Goal: Information Seeking & Learning: Learn about a topic

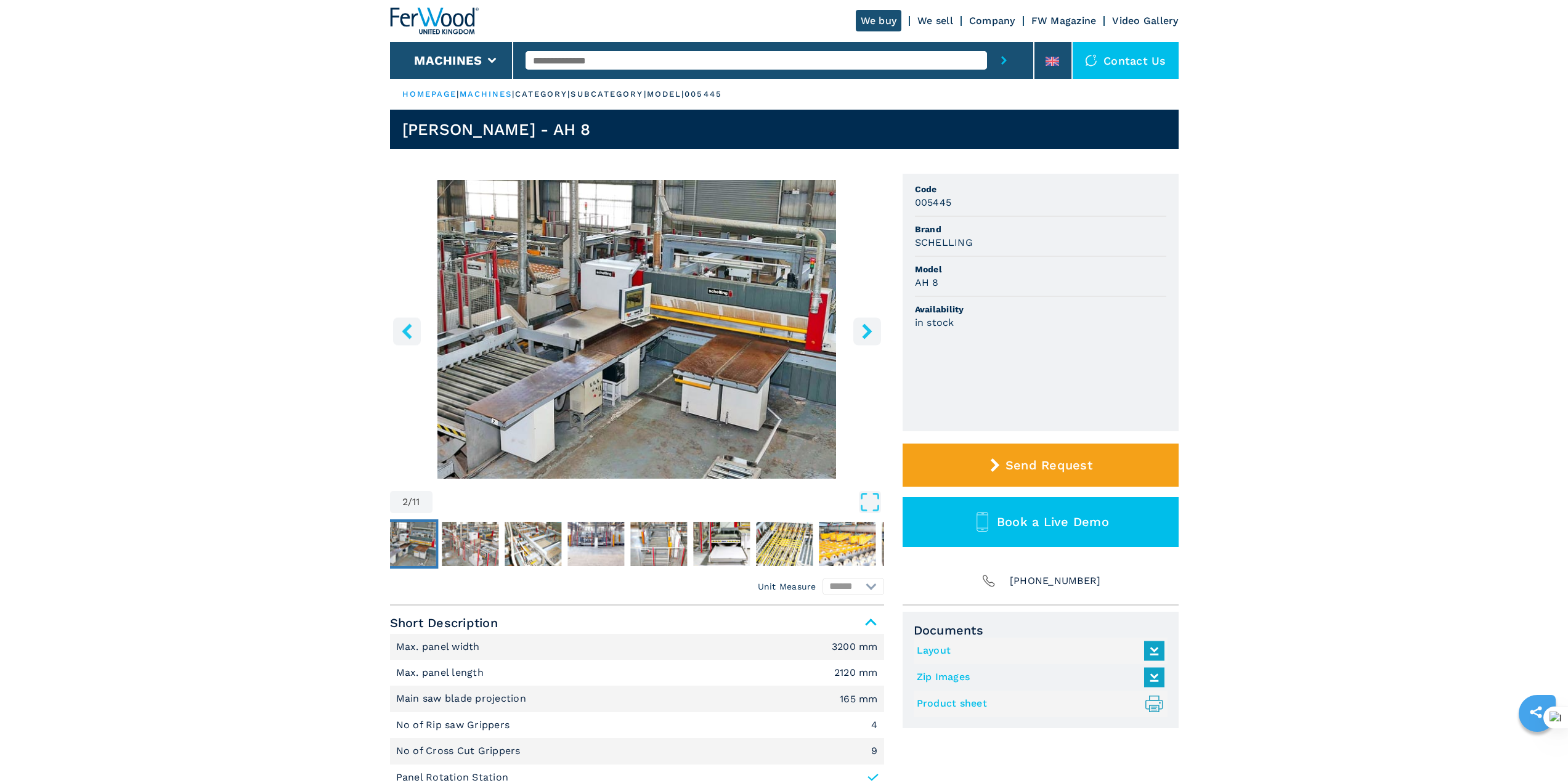
click at [868, 334] on icon "right-button" at bounding box center [867, 331] width 10 height 15
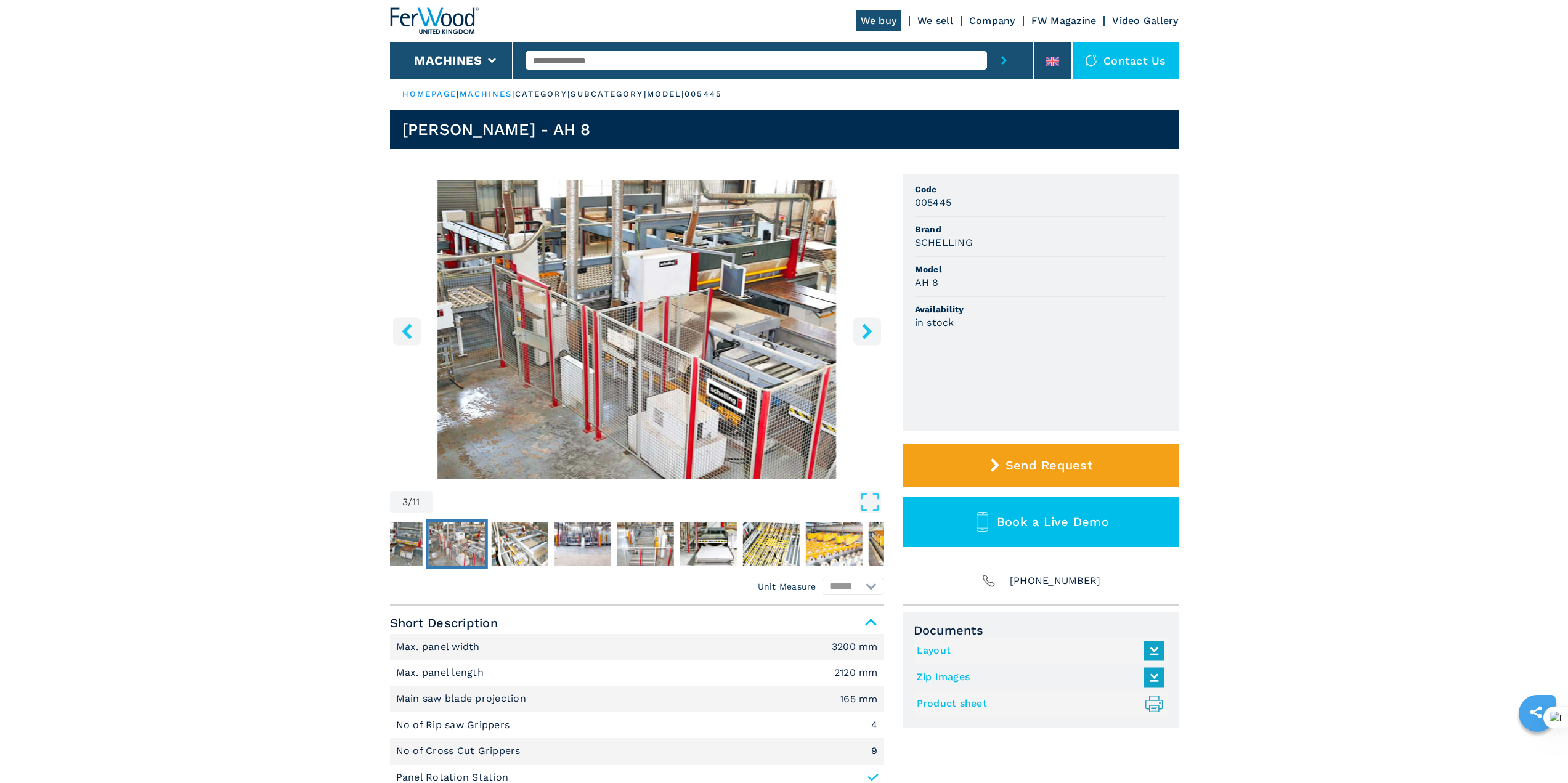
click at [868, 334] on icon "right-button" at bounding box center [867, 331] width 10 height 15
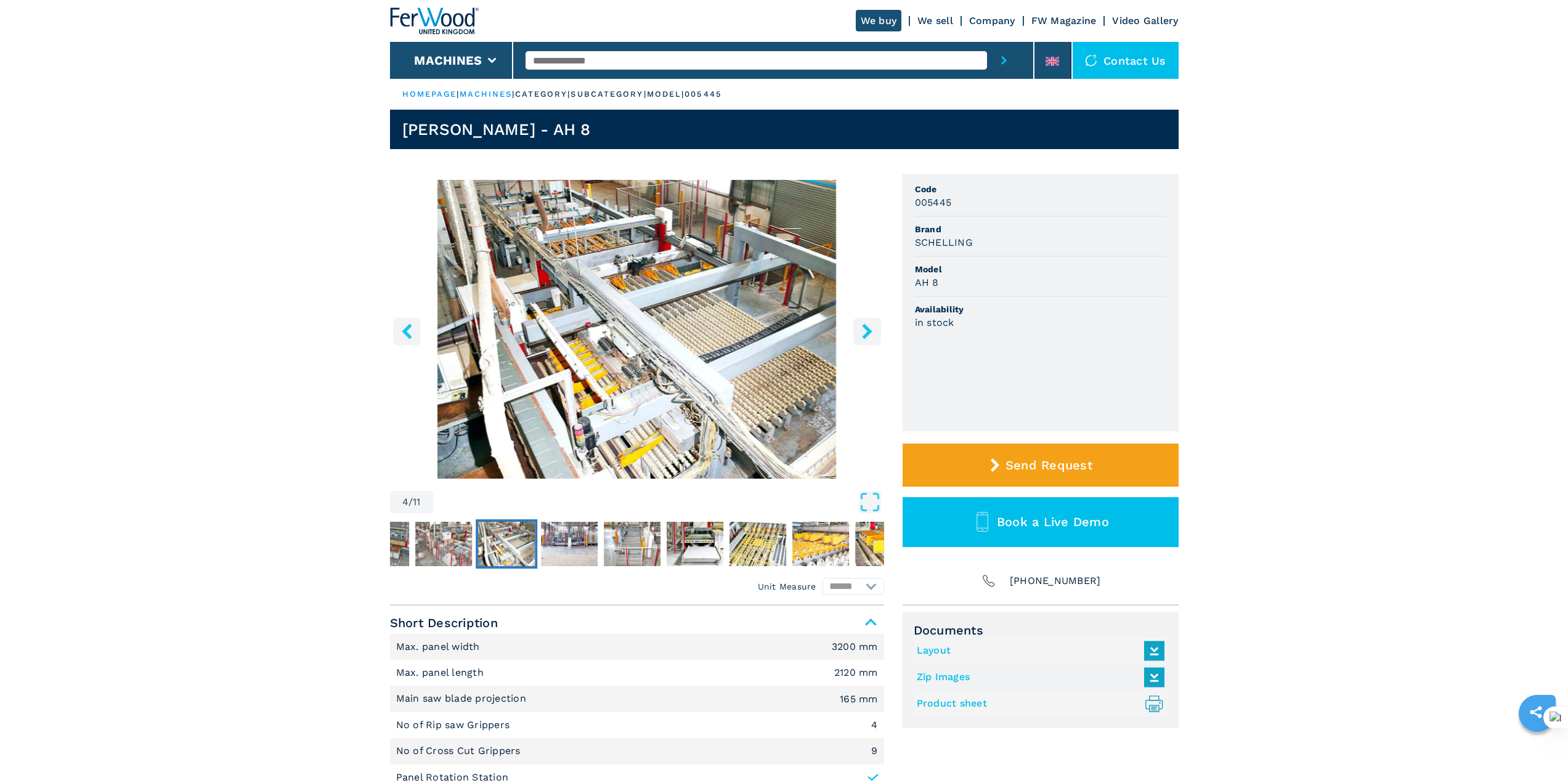
click at [868, 334] on icon "right-button" at bounding box center [867, 331] width 10 height 15
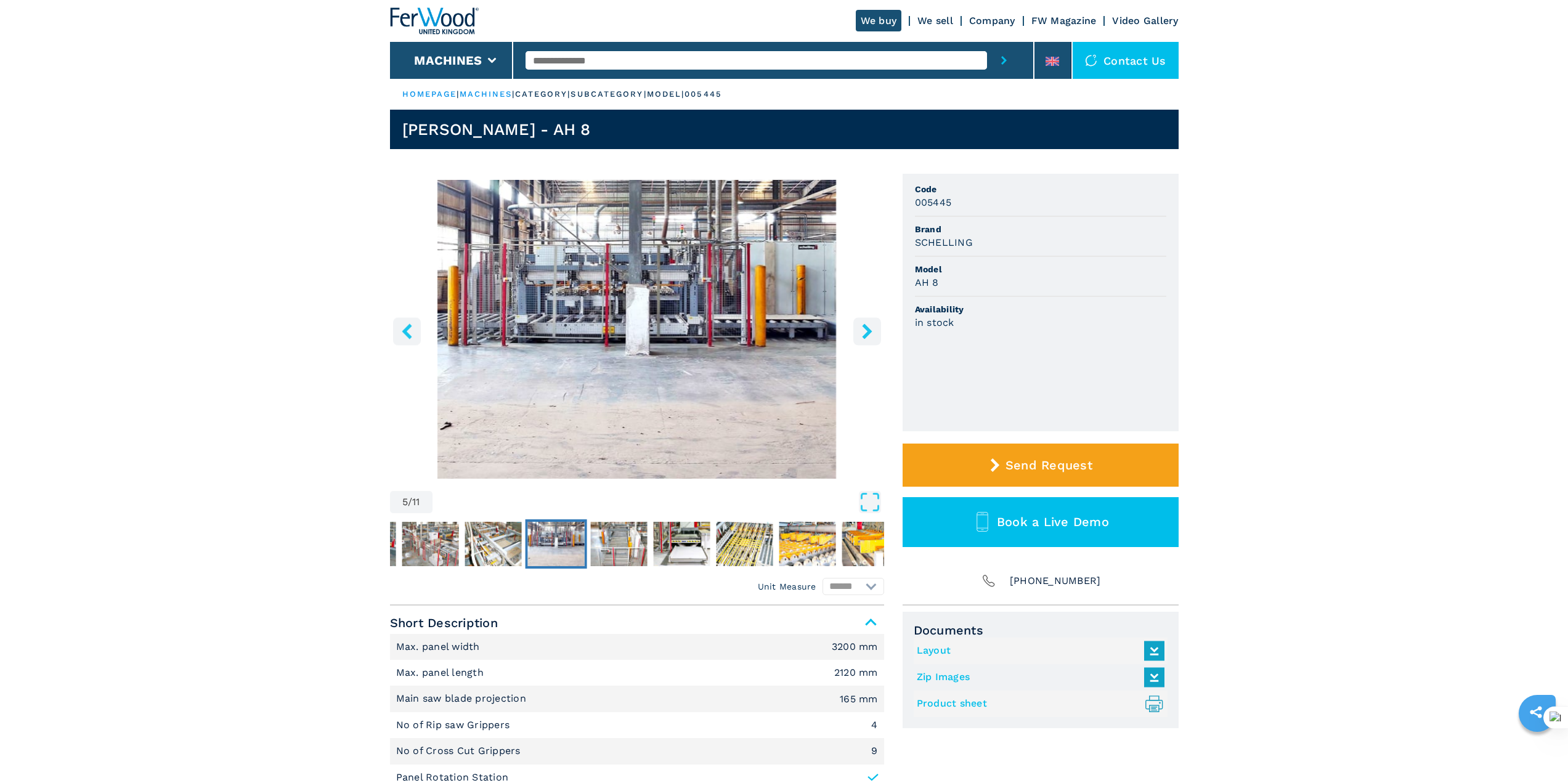
click at [868, 334] on icon "right-button" at bounding box center [867, 331] width 10 height 15
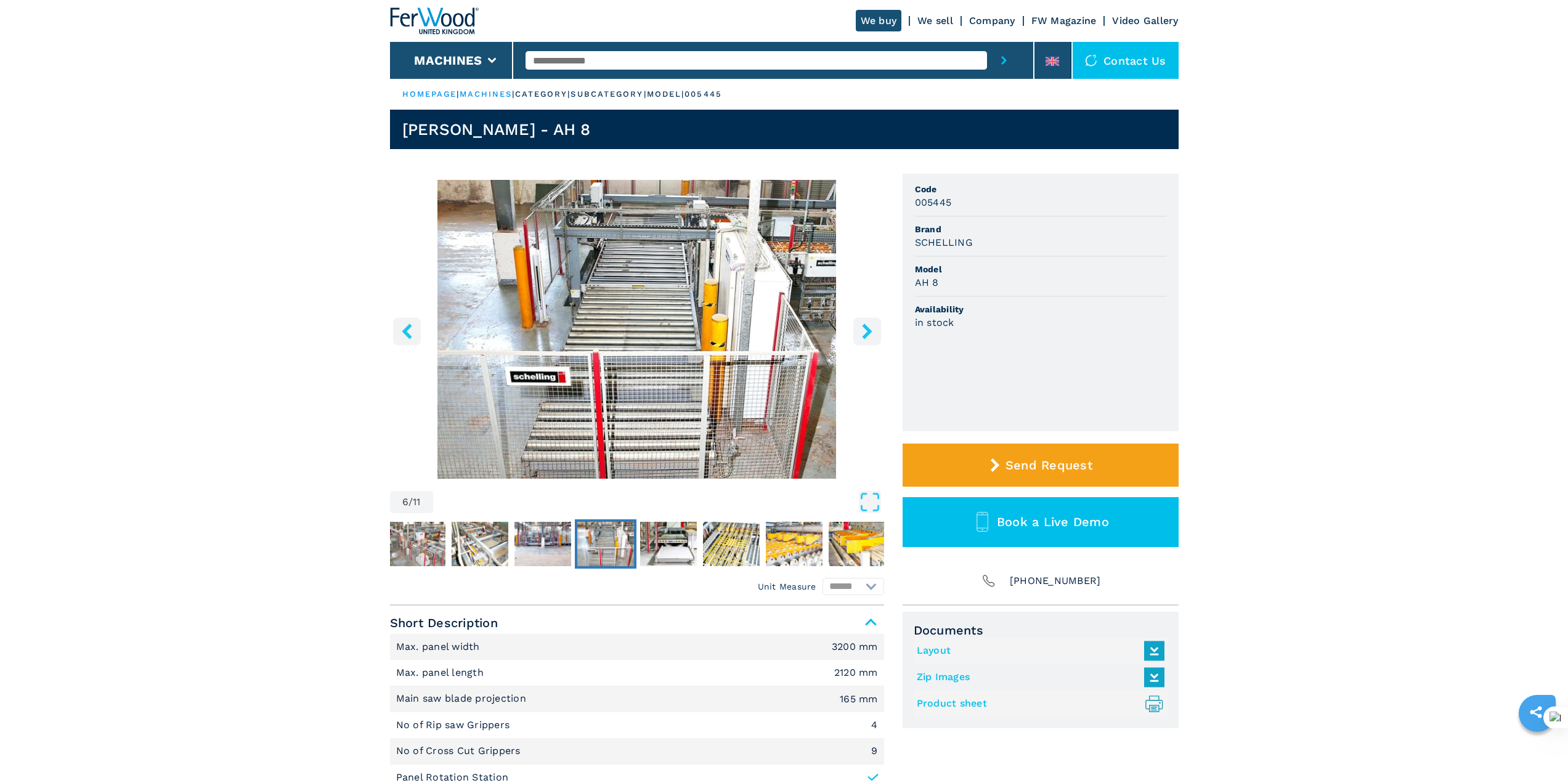
click at [861, 336] on icon "right-button" at bounding box center [867, 331] width 15 height 15
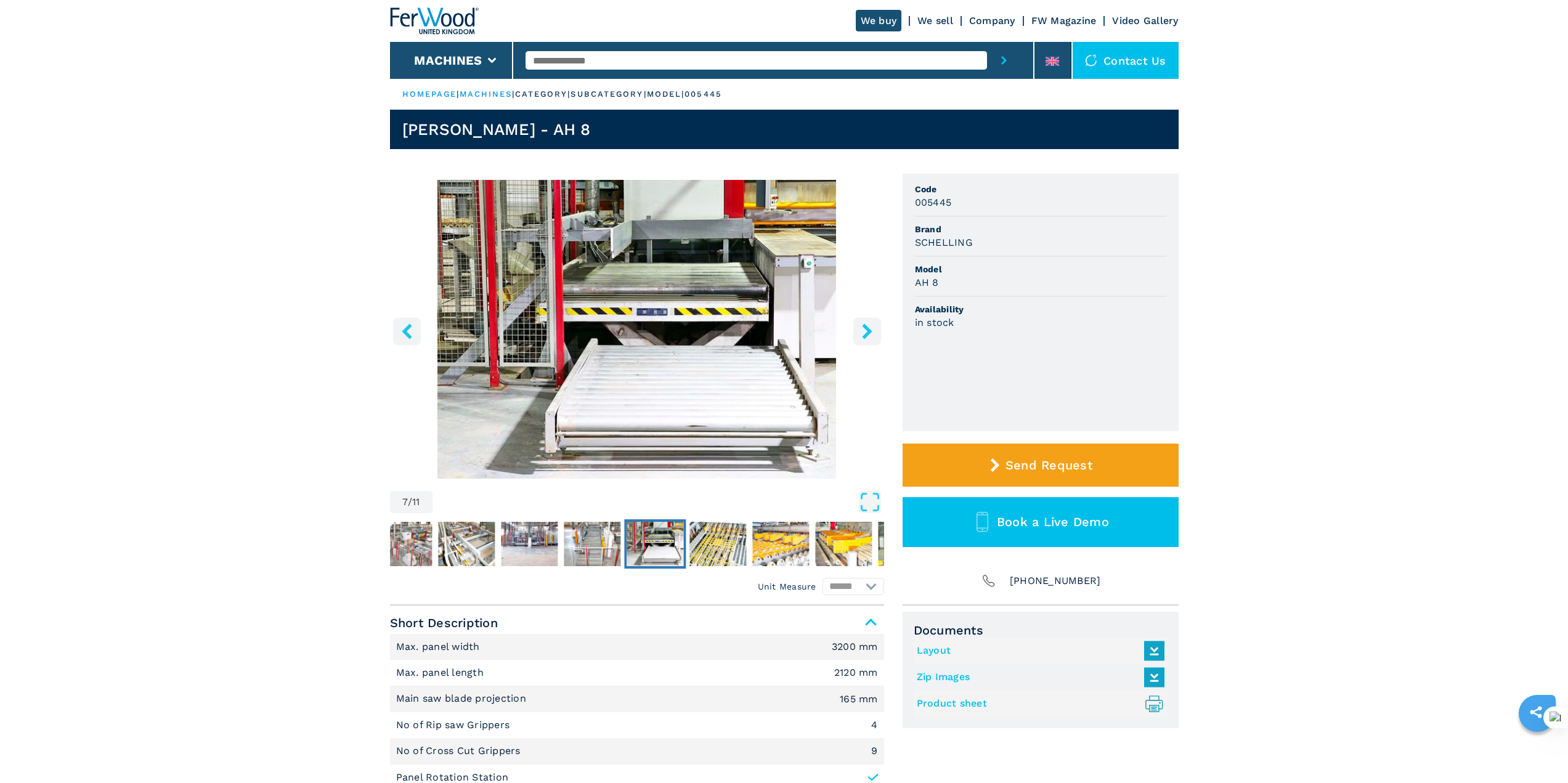
click at [861, 336] on icon "right-button" at bounding box center [867, 331] width 15 height 15
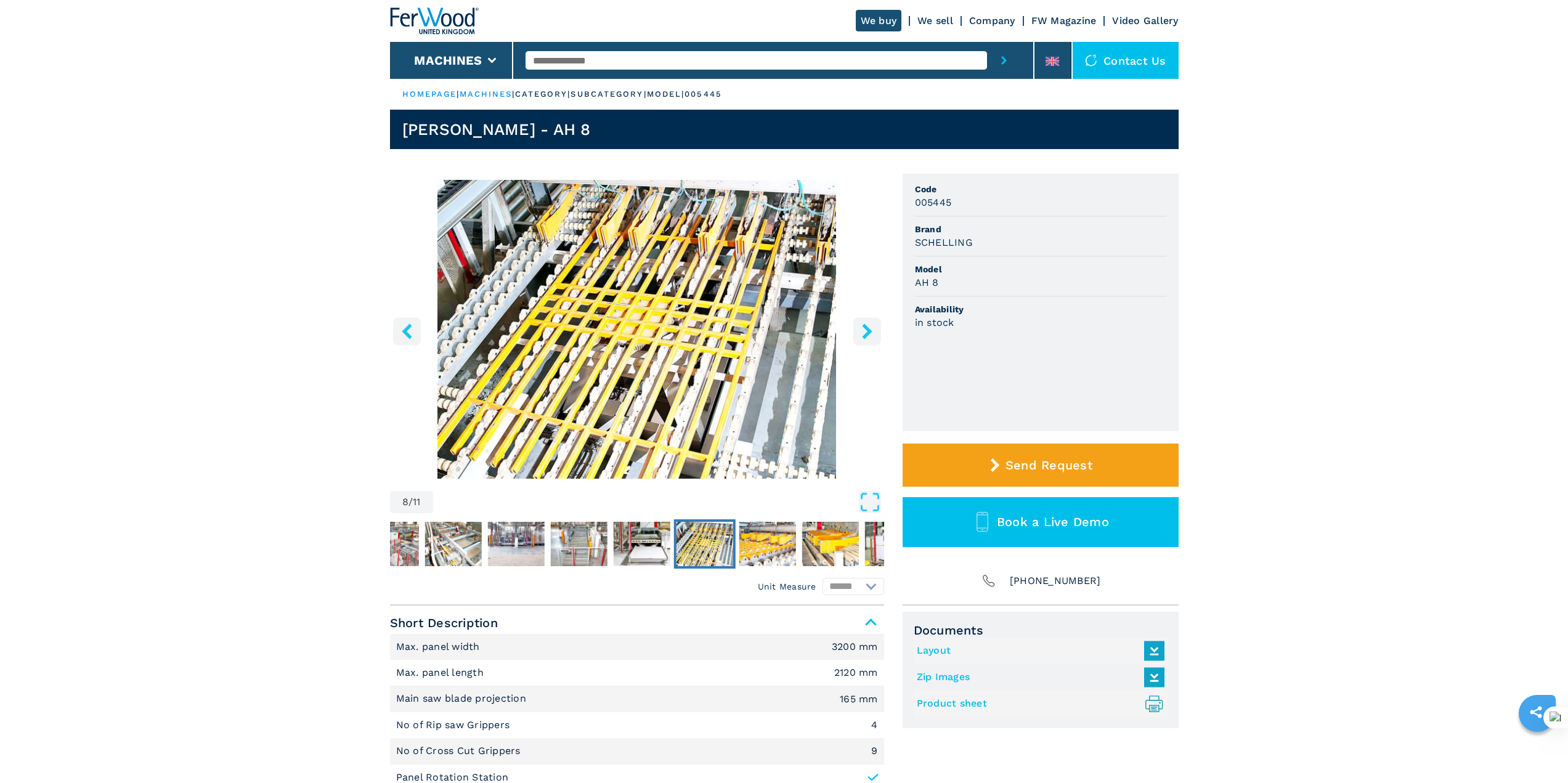
click at [861, 336] on icon "right-button" at bounding box center [867, 331] width 15 height 15
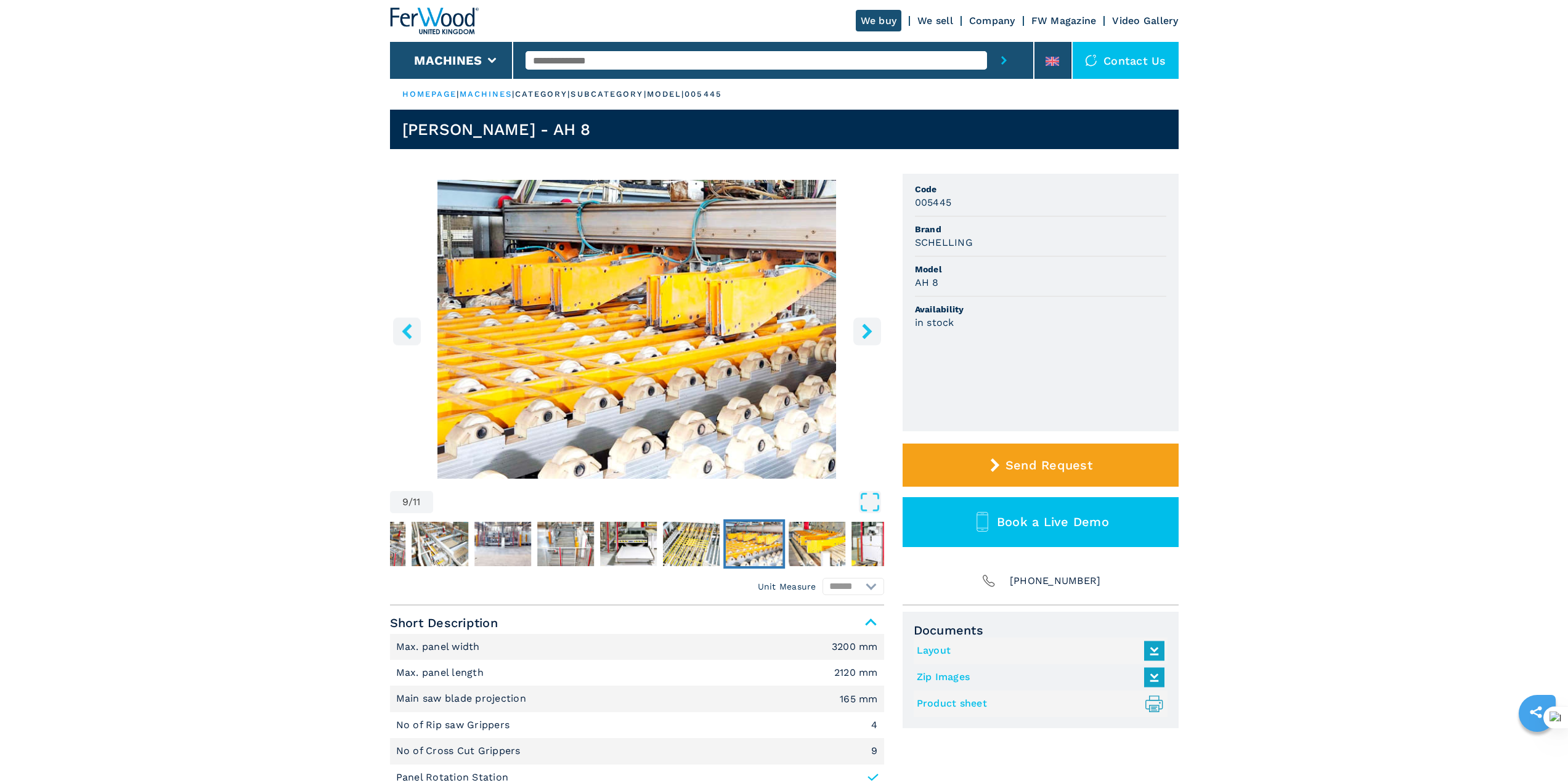
click at [861, 336] on icon "right-button" at bounding box center [867, 331] width 15 height 15
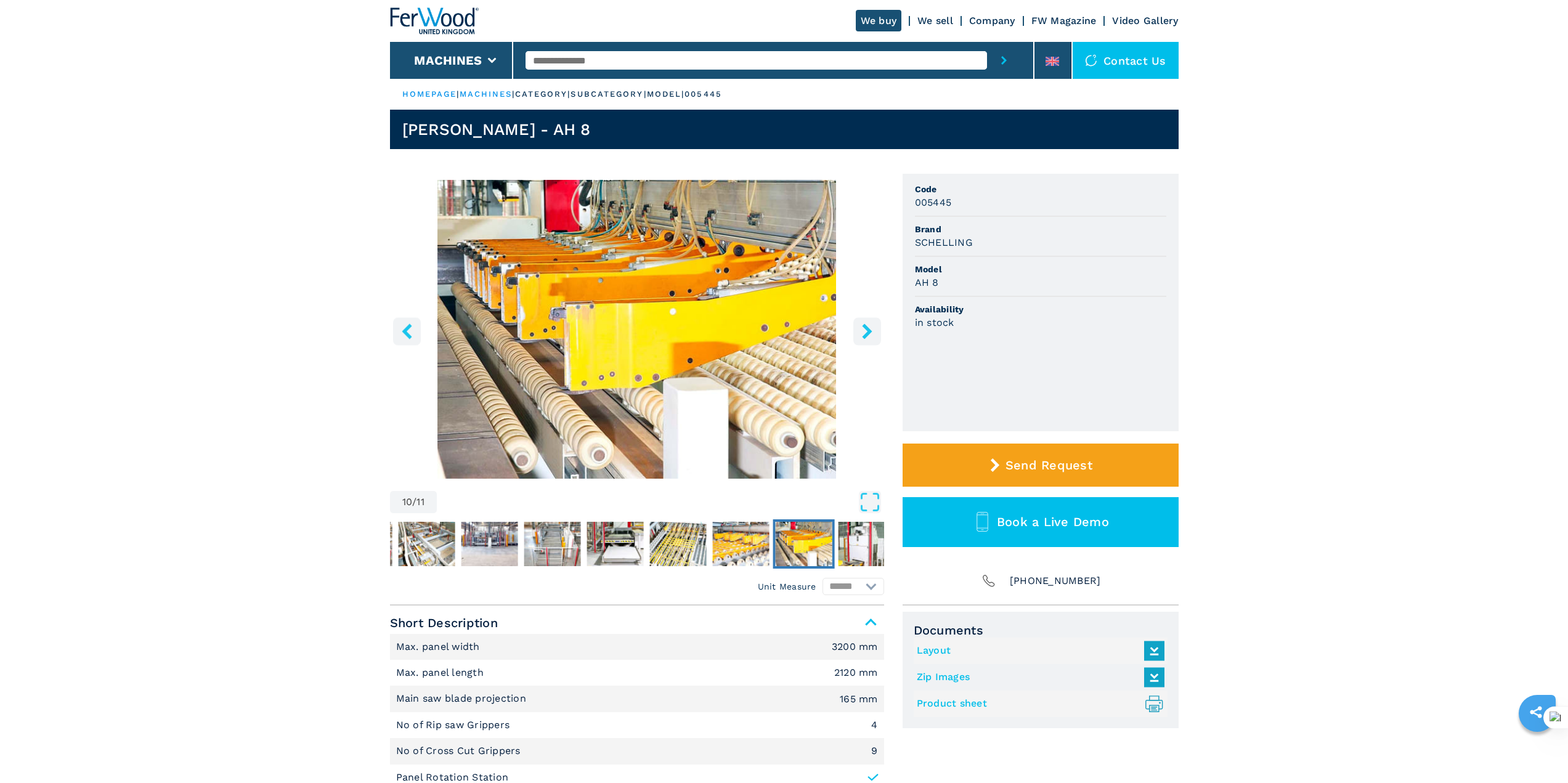
click at [861, 336] on icon "right-button" at bounding box center [867, 331] width 15 height 15
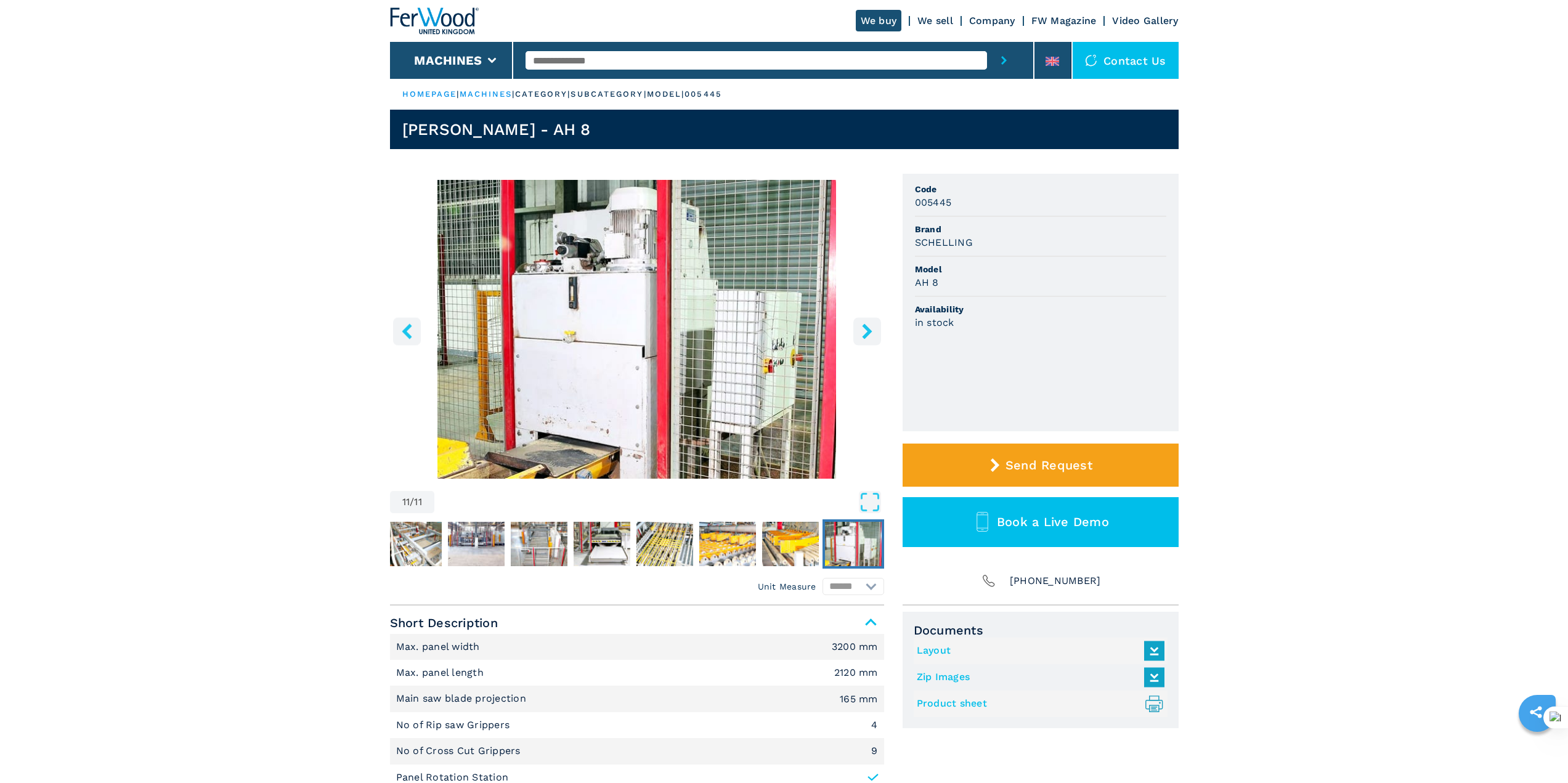
click at [861, 336] on icon "right-button" at bounding box center [867, 331] width 15 height 15
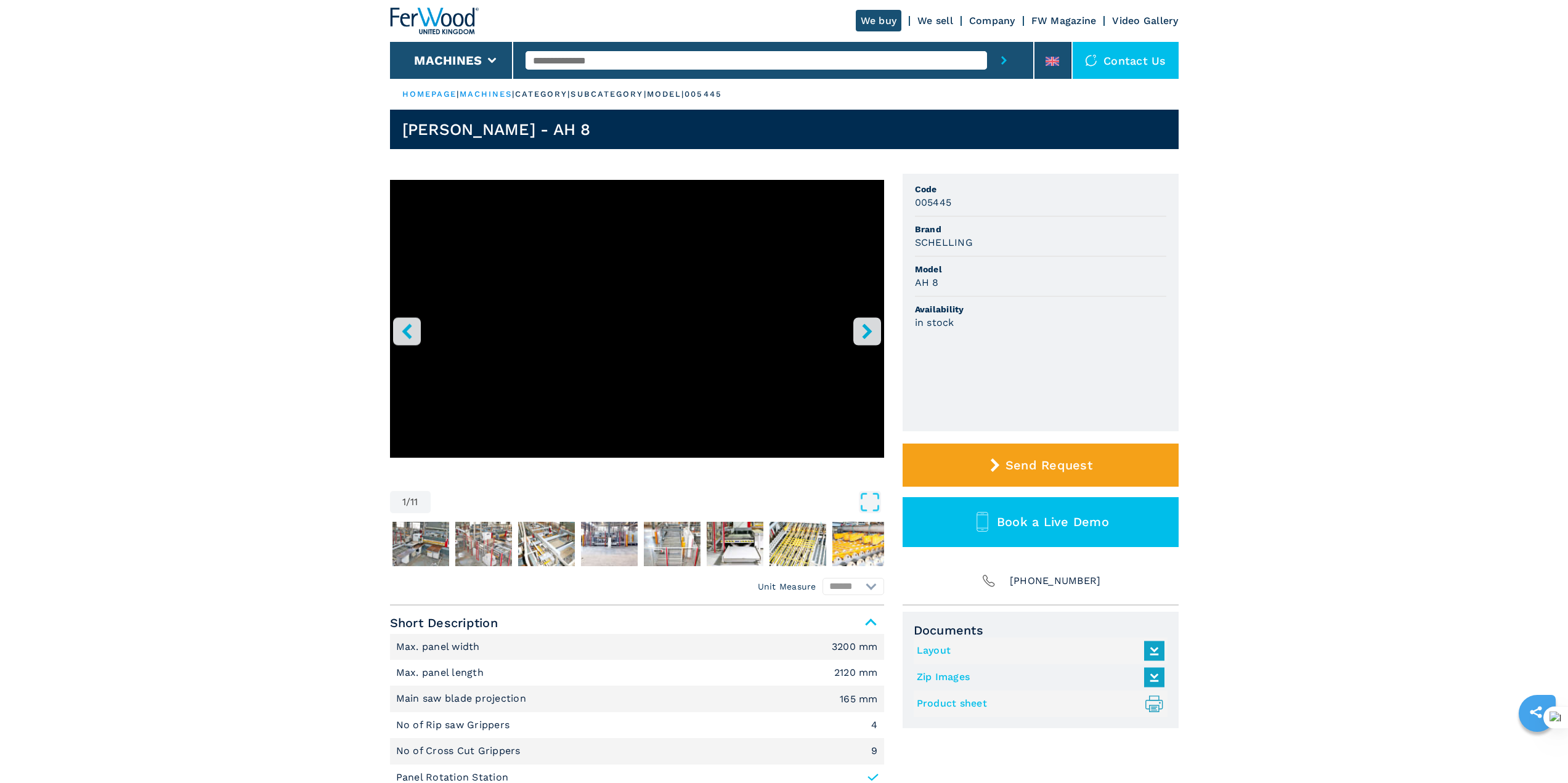
click at [21, 26] on header "We buy We sell Company FW Magazine Video Gallery Machines Contact us" at bounding box center [784, 39] width 1568 height 79
click at [1362, 350] on main "HOMEPAGE | machines | category | subcategory | model | 005445 [PERSON_NAME] - A…" at bounding box center [784, 553] width 1568 height 1106
drag, startPoint x: 100, startPoint y: 215, endPoint x: 130, endPoint y: 208, distance: 30.8
click at [100, 215] on main "HOMEPAGE | machines | category | subcategory | model | 005445 [PERSON_NAME] - A…" at bounding box center [784, 553] width 1568 height 1106
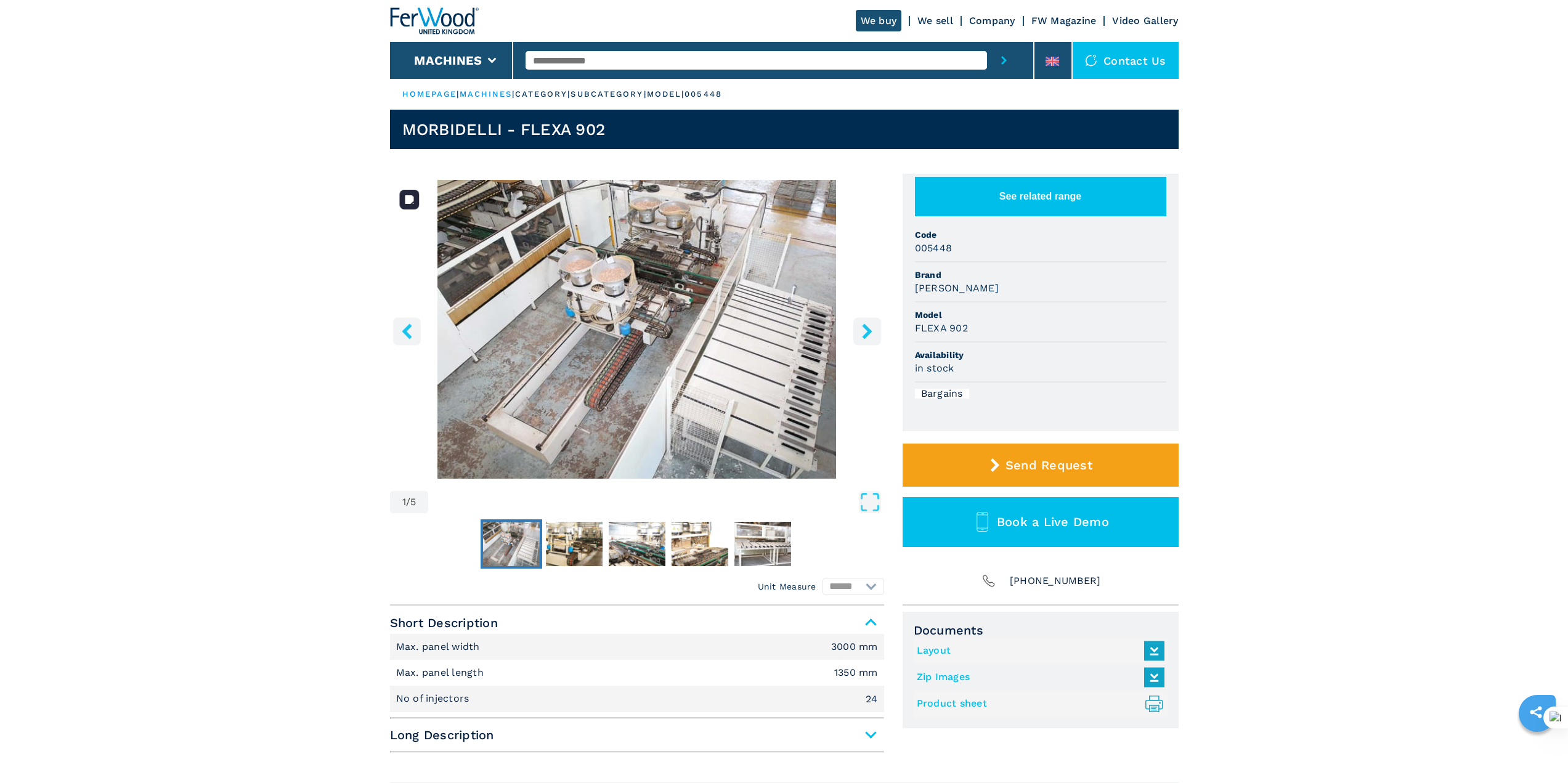
click at [874, 327] on button "right-button" at bounding box center [867, 331] width 28 height 28
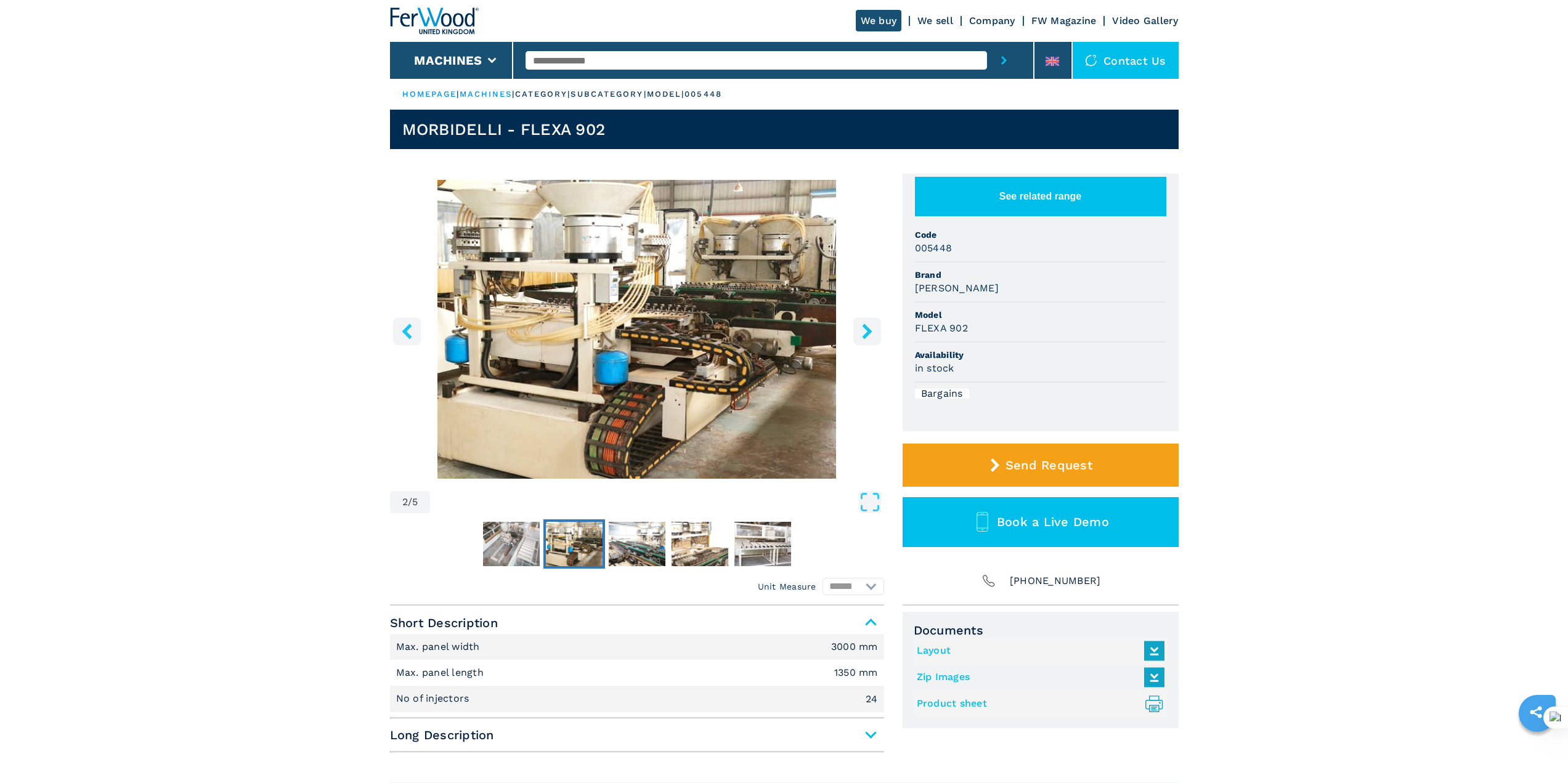
click at [874, 327] on button "right-button" at bounding box center [867, 331] width 28 height 28
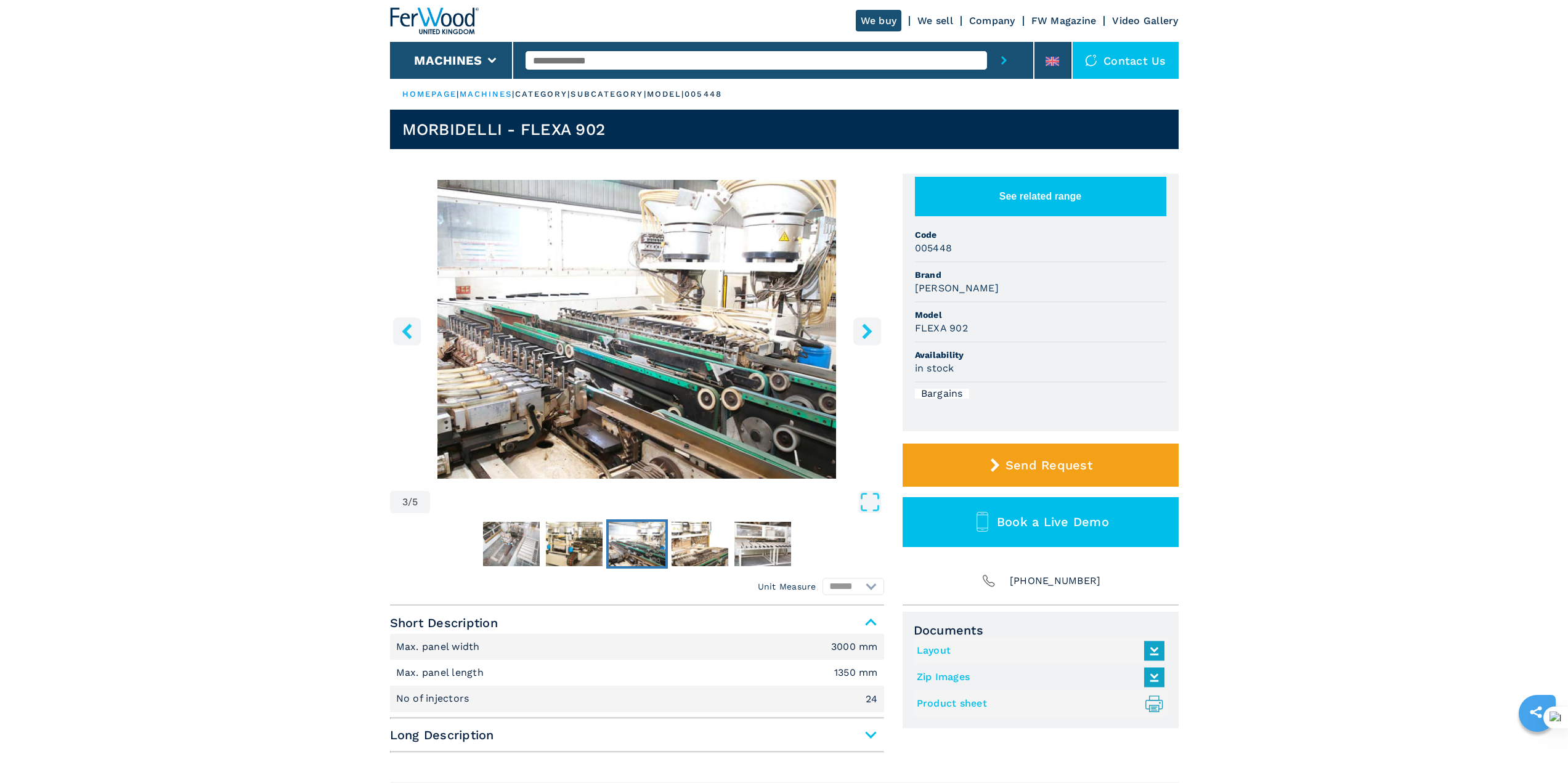
click at [874, 327] on button "right-button" at bounding box center [867, 331] width 28 height 28
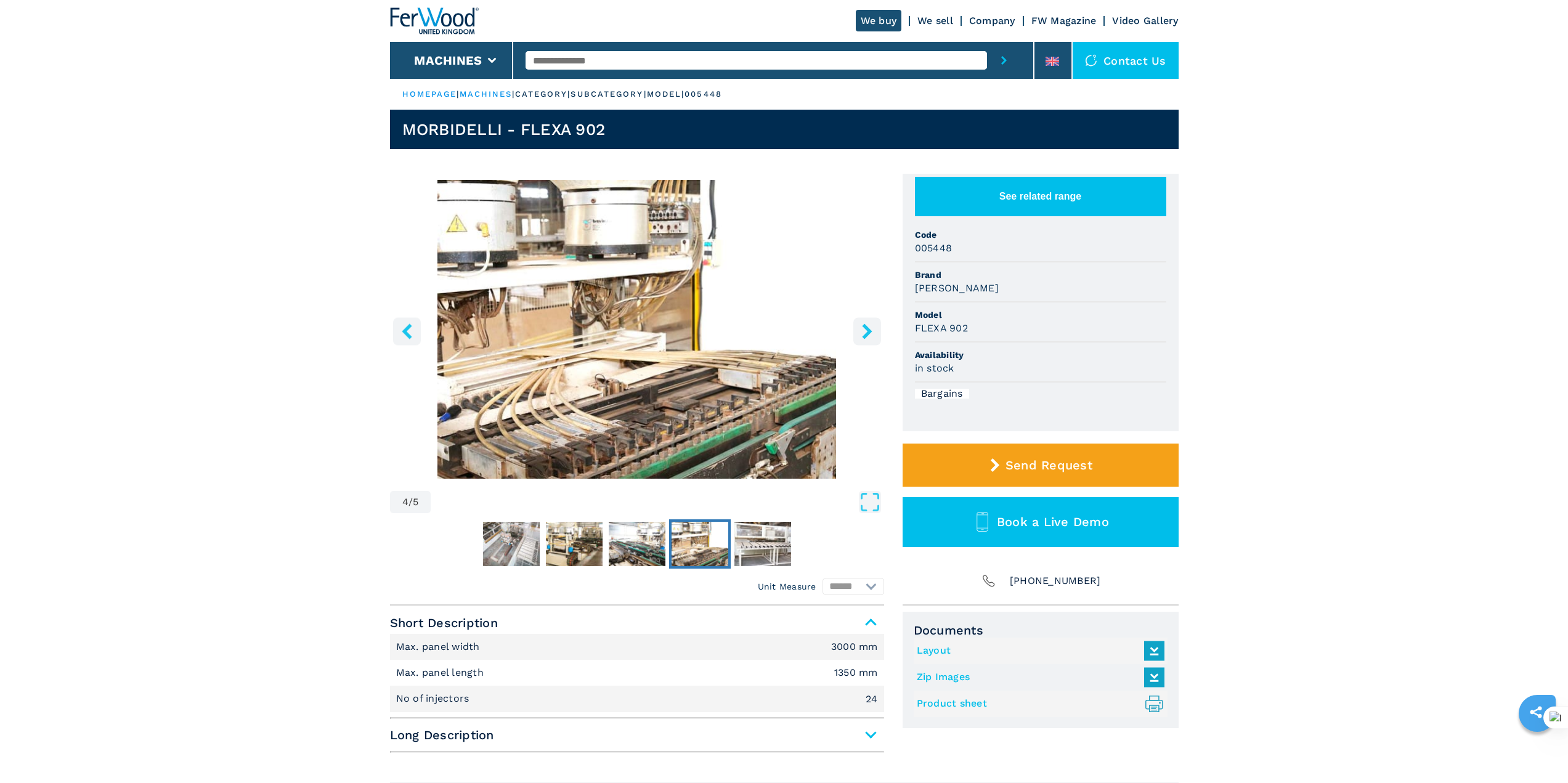
click at [874, 327] on button "right-button" at bounding box center [867, 331] width 28 height 28
